Goal: Navigation & Orientation: Find specific page/section

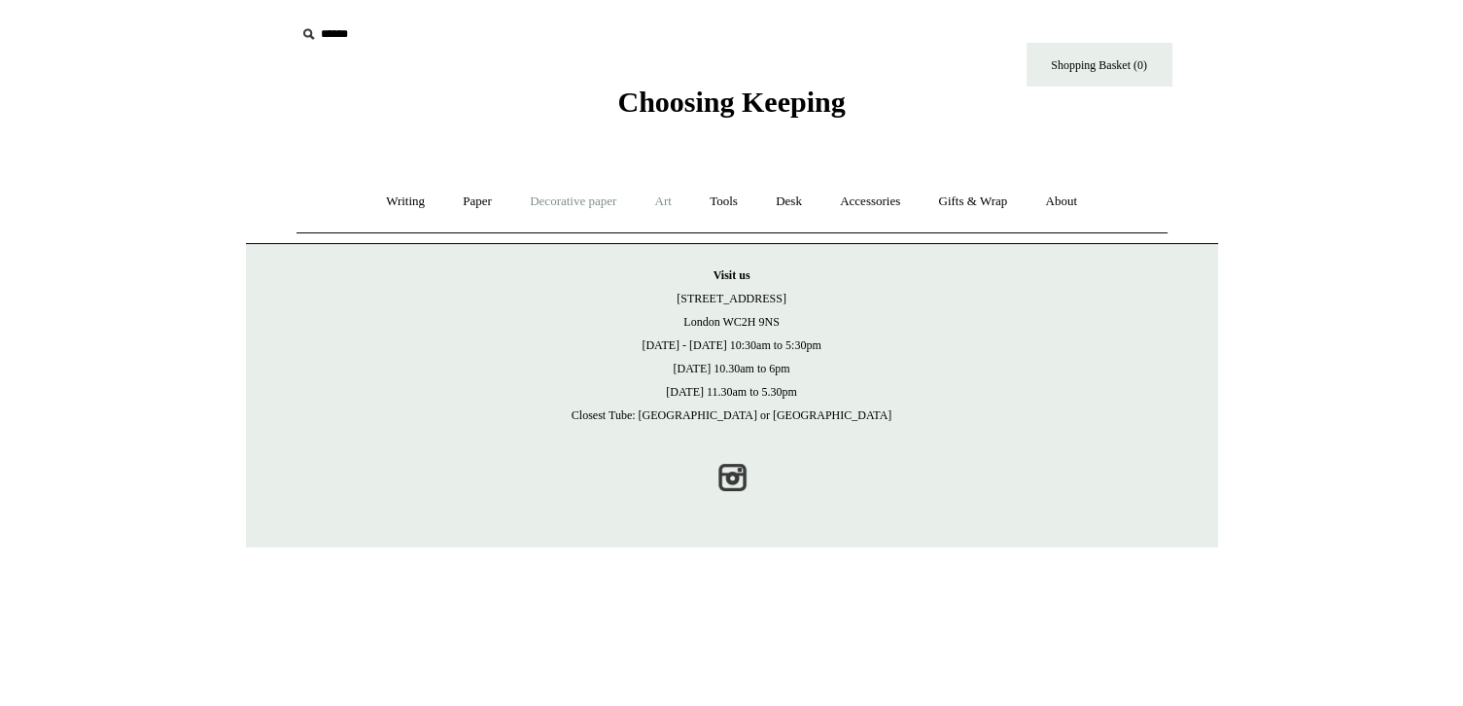
click at [589, 203] on link "Decorative paper +" at bounding box center [573, 202] width 122 height 52
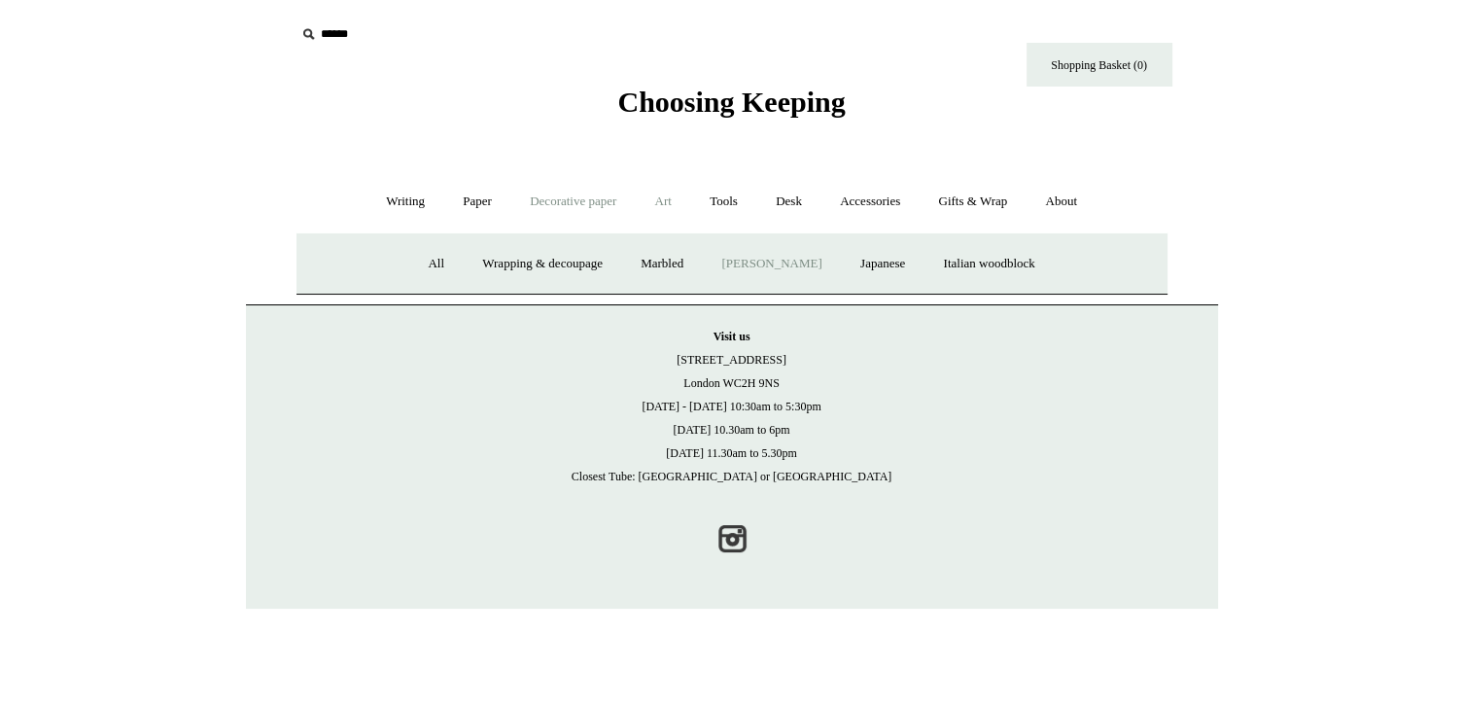
click at [752, 262] on link "[PERSON_NAME]" at bounding box center [771, 264] width 135 height 52
